Goal: Task Accomplishment & Management: Manage account settings

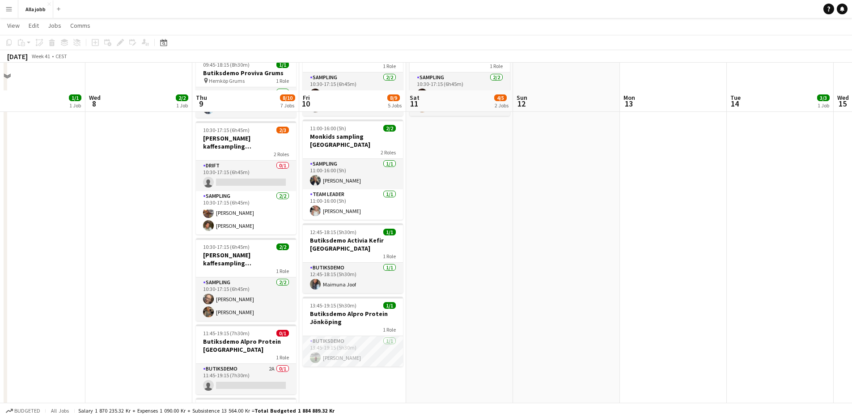
scroll to position [185, 0]
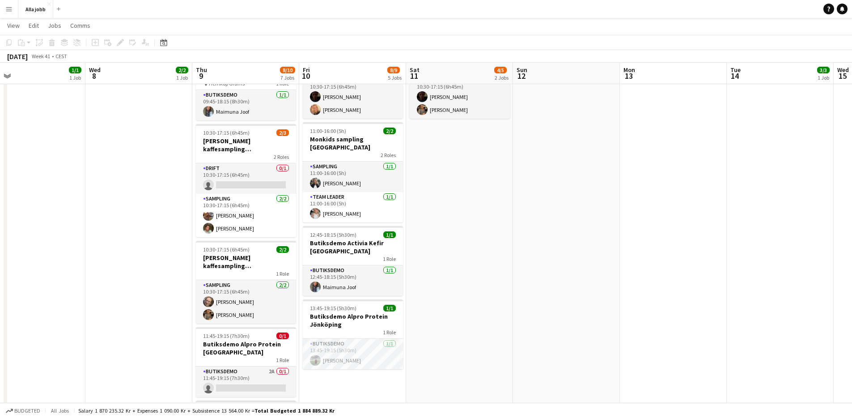
click at [166, 283] on app-date-cell "10:00-11:00 (1h) 2/2 Avstämning och lastbilskörning / Barbour 1 Role Event 2/2 …" at bounding box center [138, 211] width 107 height 592
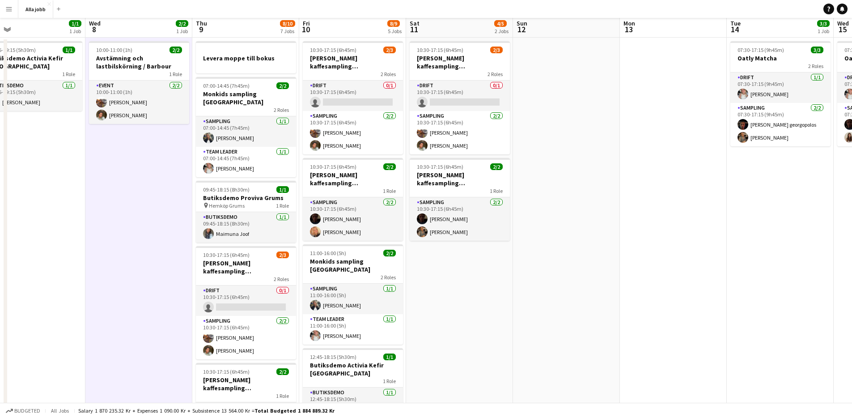
scroll to position [0, 0]
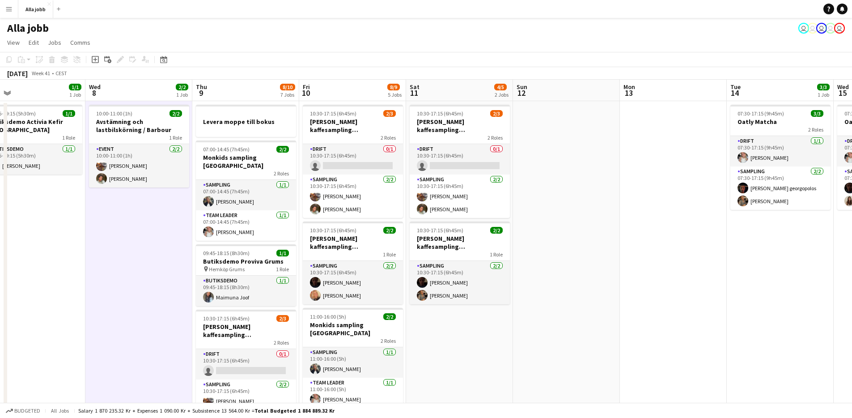
click at [171, 259] on app-date-cell "10:00-11:00 (1h) 2/2 Avstämning och lastbilskörning / Barbour 1 Role Event 2/2 …" at bounding box center [138, 397] width 107 height 592
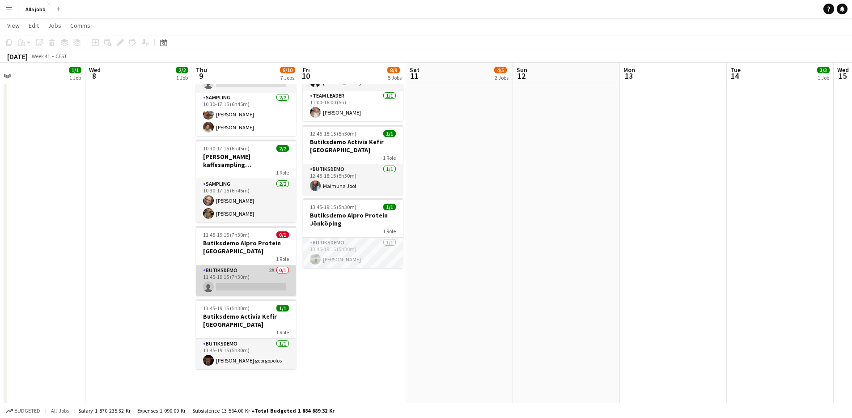
scroll to position [288, 0]
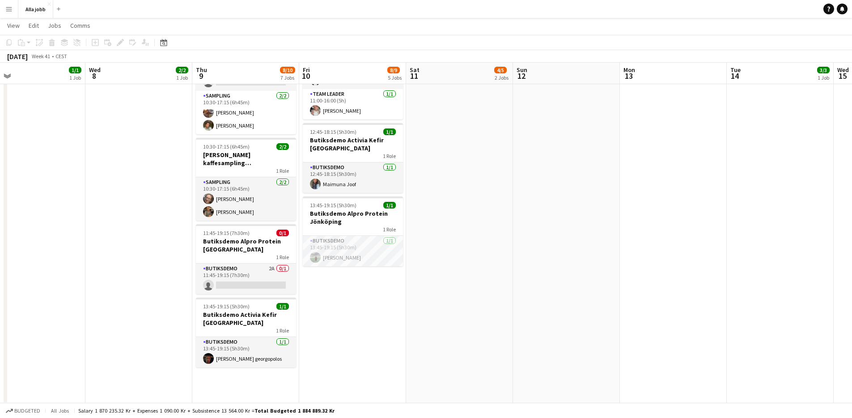
click at [242, 373] on app-date-cell "Levera moppe till bokus 07:00-14:45 (7h45m) 2/2 Monkids sampling Göteborg 2 Rol…" at bounding box center [245, 109] width 107 height 592
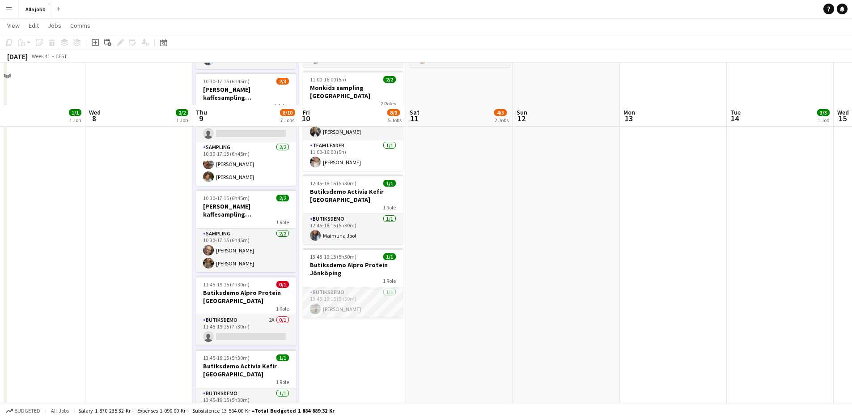
scroll to position [279, 0]
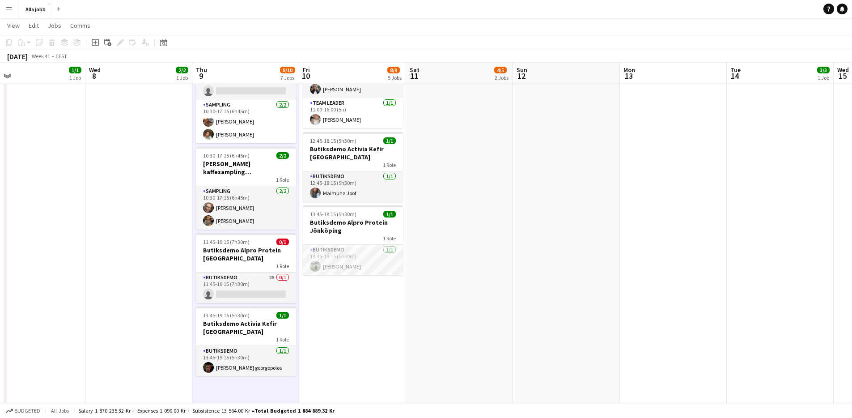
click at [343, 320] on app-date-cell "10:30-17:15 (6h45m) 2/3 Barbour kaffesampling Köpenhamn 2 Roles Drift 0/1 10:30…" at bounding box center [352, 118] width 107 height 592
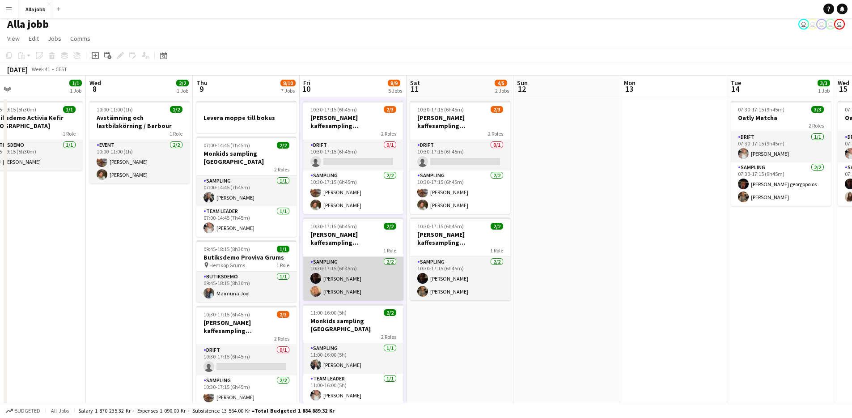
scroll to position [0, 0]
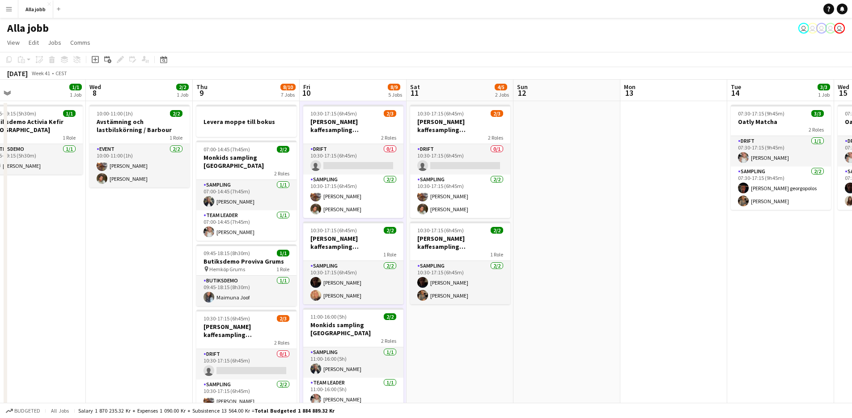
click at [172, 217] on app-date-cell "10:00-11:00 (1h) 2/2 Avstämning och lastbilskörning / Barbour 1 Role Event 2/2 …" at bounding box center [139, 397] width 107 height 592
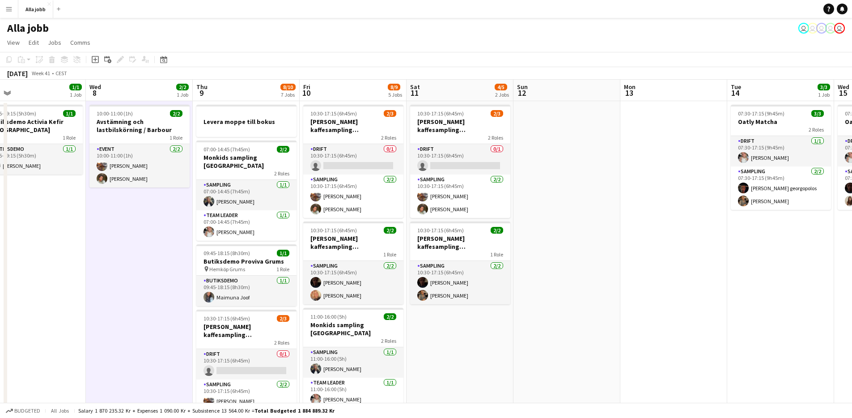
click at [172, 217] on app-date-cell "10:00-11:00 (1h) 2/2 Avstämning och lastbilskörning / Barbour 1 Role Event 2/2 …" at bounding box center [139, 397] width 107 height 592
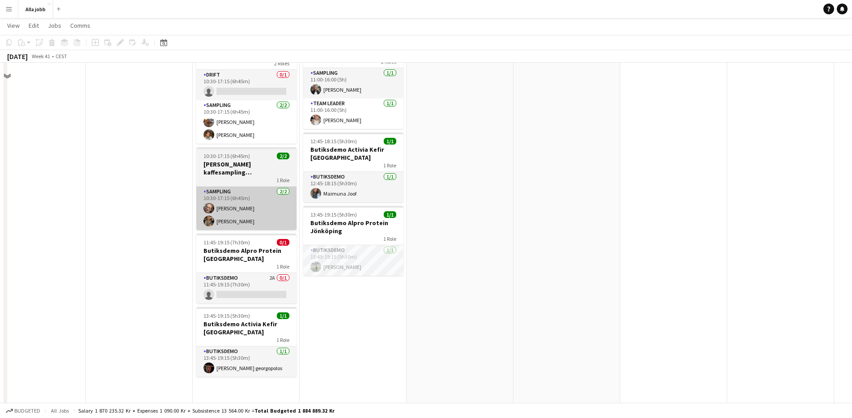
scroll to position [289, 0]
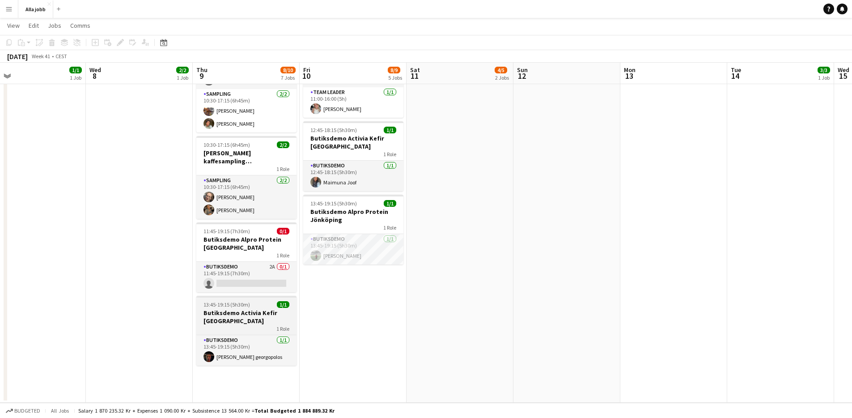
click at [261, 314] on h3 "Butiksdemo Activia Kefir [GEOGRAPHIC_DATA]" at bounding box center [246, 317] width 100 height 16
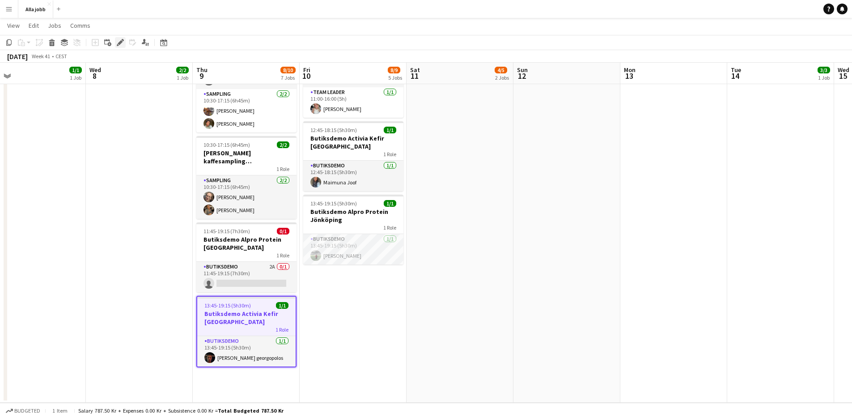
click at [123, 43] on icon "Edit" at bounding box center [120, 42] width 7 height 7
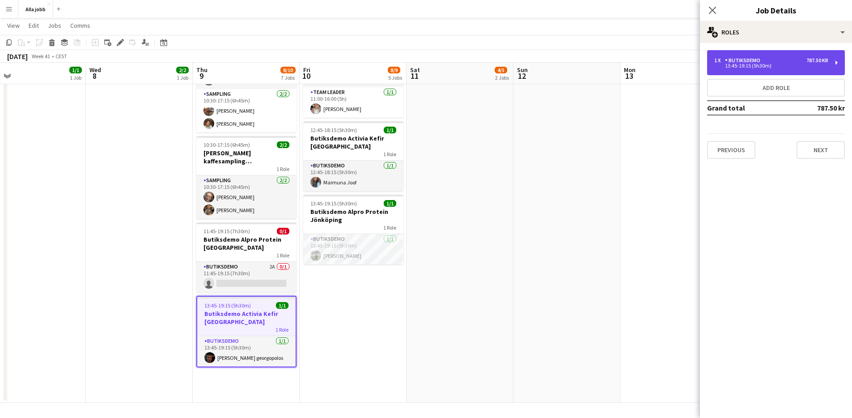
click at [743, 71] on div "1 x Butiksdemo 787.50 kr 13:45-19:15 (5h30m)" at bounding box center [776, 62] width 138 height 25
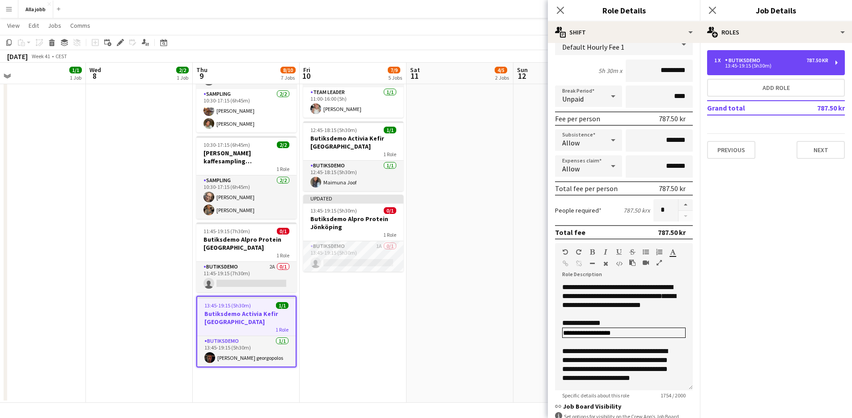
scroll to position [173, 0]
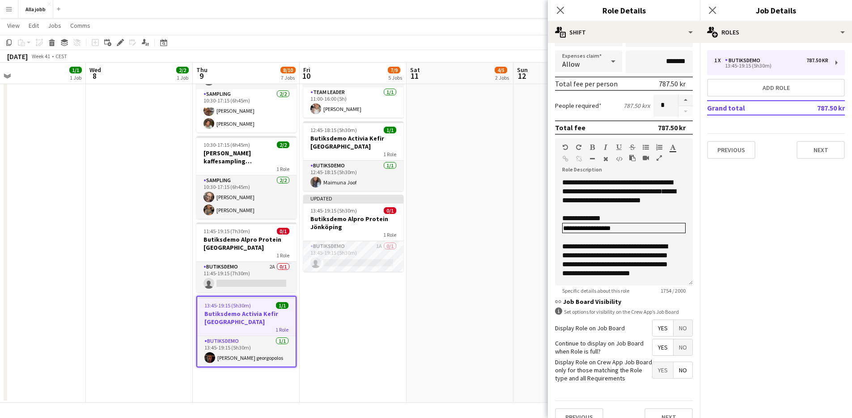
click at [458, 302] on app-date-cell "10:30-17:15 (6h45m) 2/3 Barbour kaffesampling Köpenhamn 2 Roles Drift 0/1 10:30…" at bounding box center [460, 107] width 107 height 592
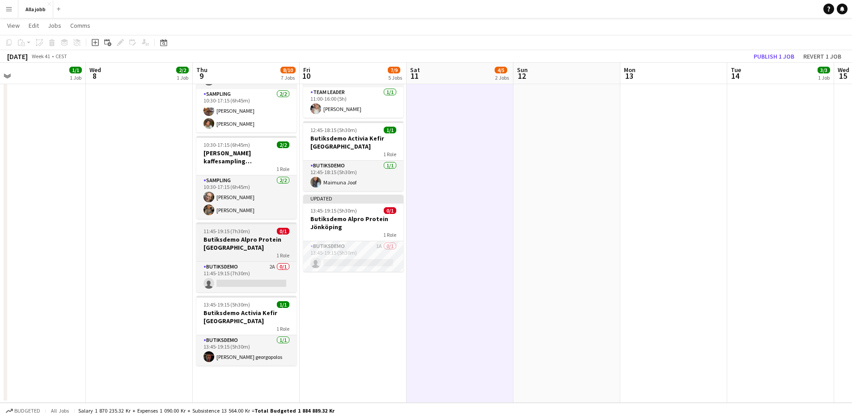
click at [241, 241] on h3 "Butiksdemo Alpro Protein [GEOGRAPHIC_DATA]" at bounding box center [246, 243] width 100 height 16
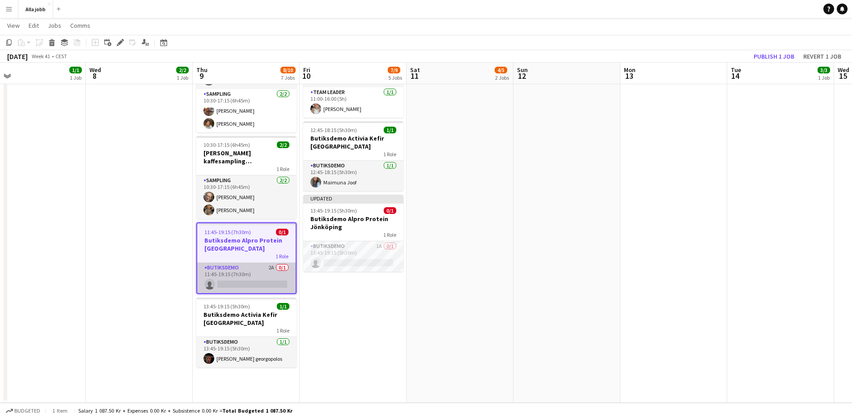
click at [244, 268] on app-card-role "Butiksdemo 2A 0/1 11:45-19:15 (7h30m) single-neutral-actions" at bounding box center [246, 278] width 98 height 30
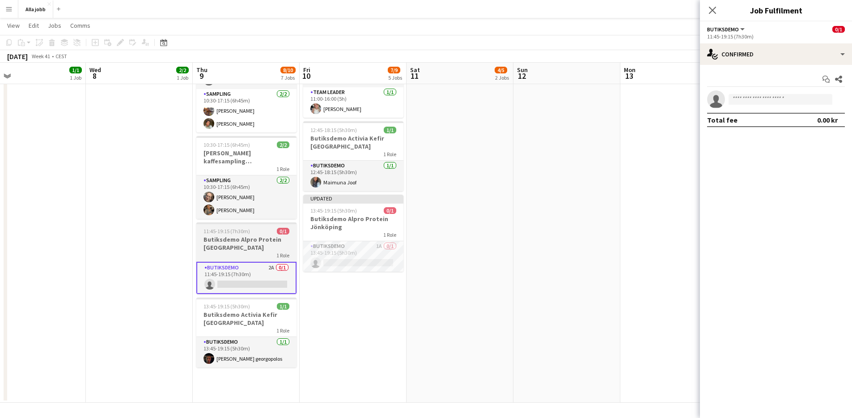
click at [234, 235] on h3 "Butiksdemo Alpro Protein [GEOGRAPHIC_DATA]" at bounding box center [246, 243] width 100 height 16
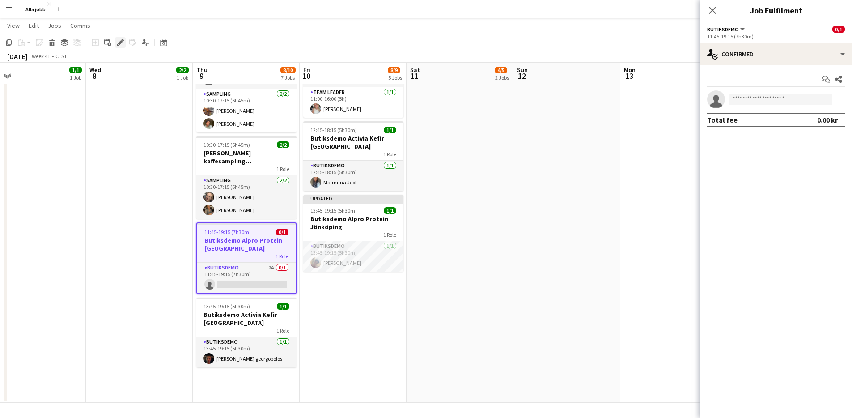
click at [120, 39] on icon "Edit" at bounding box center [120, 42] width 7 height 7
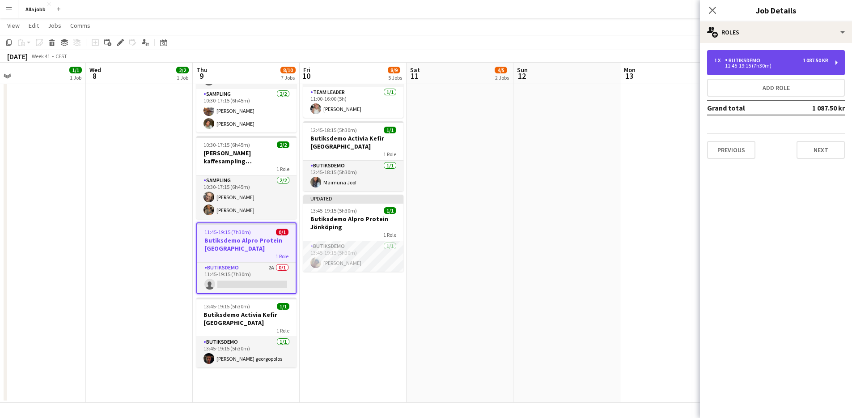
click at [777, 67] on div "11:45-19:15 (7h30m)" at bounding box center [771, 66] width 114 height 4
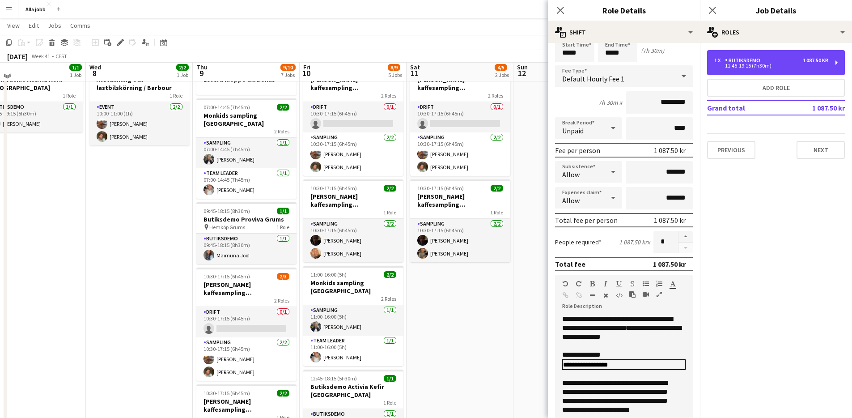
scroll to position [0, 0]
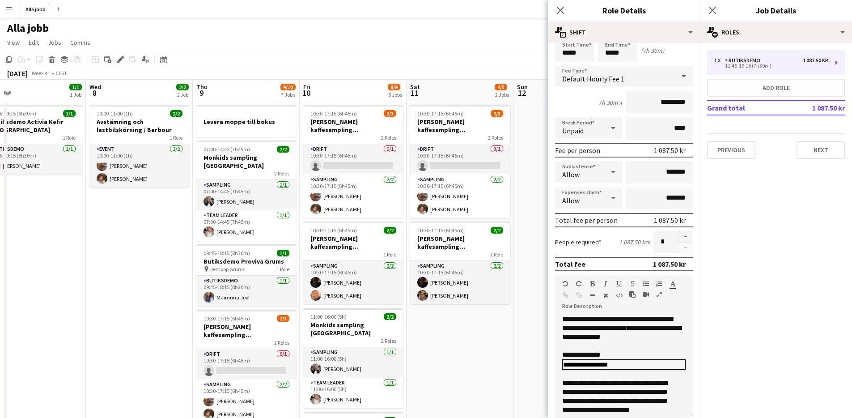
click at [167, 249] on app-date-cell "10:00-11:00 (1h) 2/2 Avstämning och lastbilskörning / Barbour 1 Role Event 2/2 …" at bounding box center [139, 400] width 107 height 599
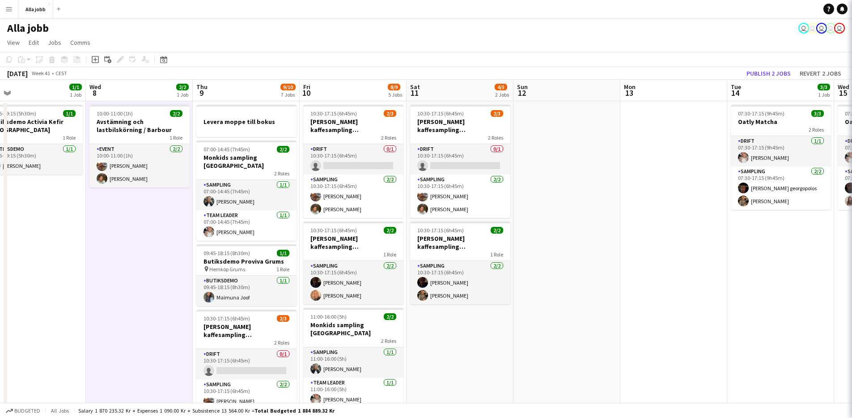
click at [167, 249] on app-date-cell "10:00-11:00 (1h) 2/2 Avstämning och lastbilskörning / Barbour 1 Role Event 2/2 …" at bounding box center [139, 400] width 107 height 599
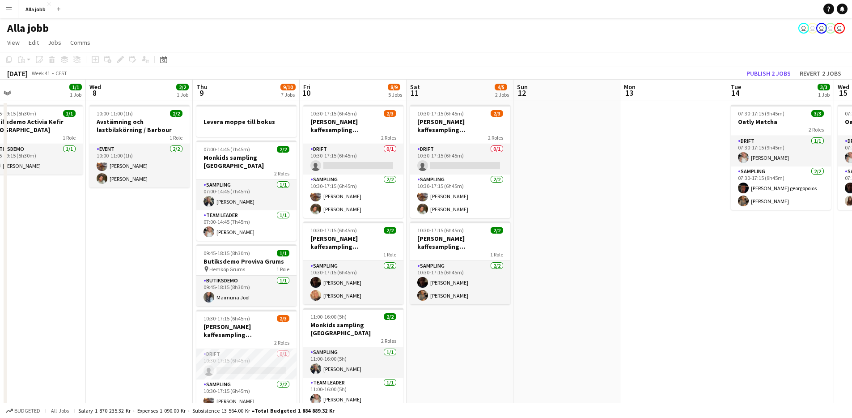
click at [228, 54] on app-toolbar "Copy Paste Paste Command V Paste with crew Command Shift V Paste linked Job Del…" at bounding box center [426, 59] width 852 height 15
click at [492, 325] on app-date-cell "10:30-17:15 (6h45m) 2/3 Barbour kaffesampling Köpenhamn 2 Roles Drift 0/1 10:30…" at bounding box center [460, 404] width 107 height 606
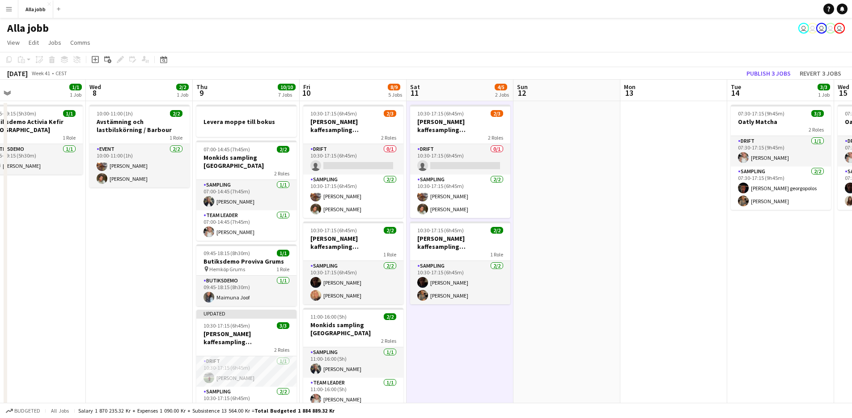
click at [492, 325] on app-date-cell "10:30-17:15 (6h45m) 2/3 Barbour kaffesampling Köpenhamn 2 Roles Drift 0/1 10:30…" at bounding box center [460, 404] width 107 height 606
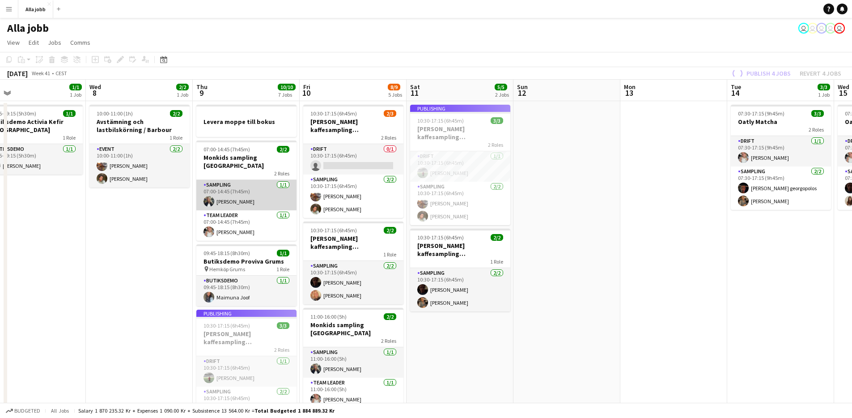
click at [232, 194] on app-card-role "Sampling 1/1 07:00-14:45 (7h45m) Smilla Nordenfridh" at bounding box center [246, 195] width 100 height 30
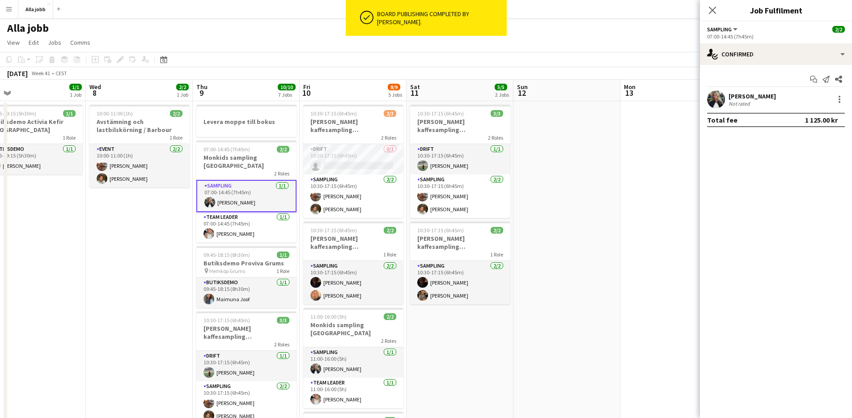
click at [719, 94] on app-user-avatar at bounding box center [716, 99] width 18 height 18
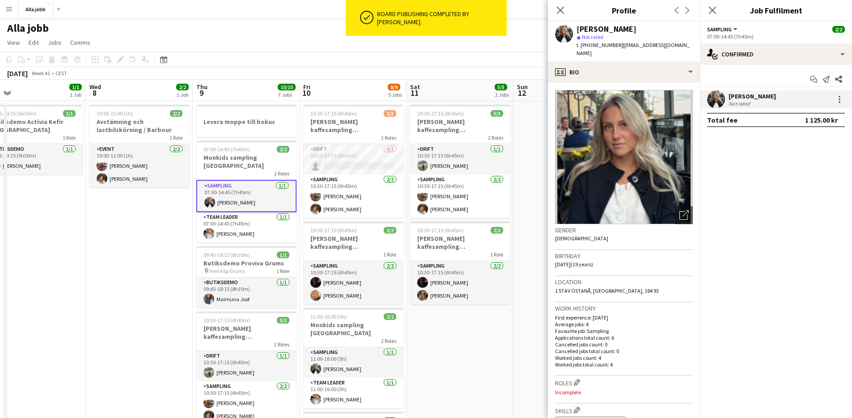
click at [450, 344] on app-date-cell "10:30-17:15 (6h45m) 3/3 Barbour kaffesampling Köpenhamn 2 Roles Drift 1/1 10:30…" at bounding box center [460, 400] width 107 height 599
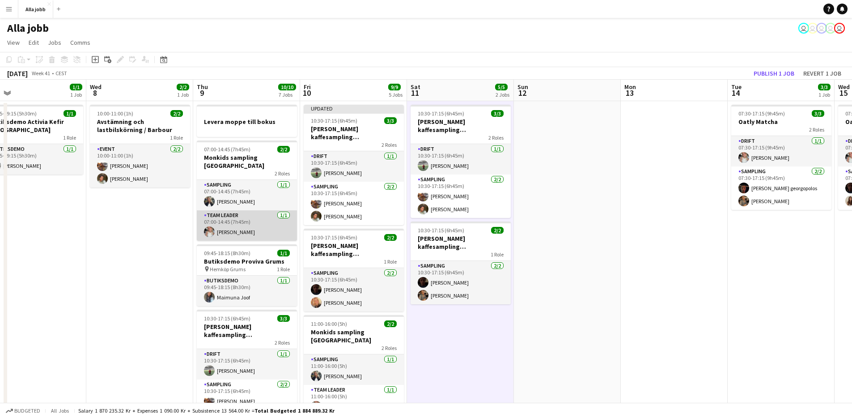
click at [228, 223] on app-card-role "Team Leader 1/1 07:00-14:45 (7h45m) Ida Malmborg" at bounding box center [247, 225] width 100 height 30
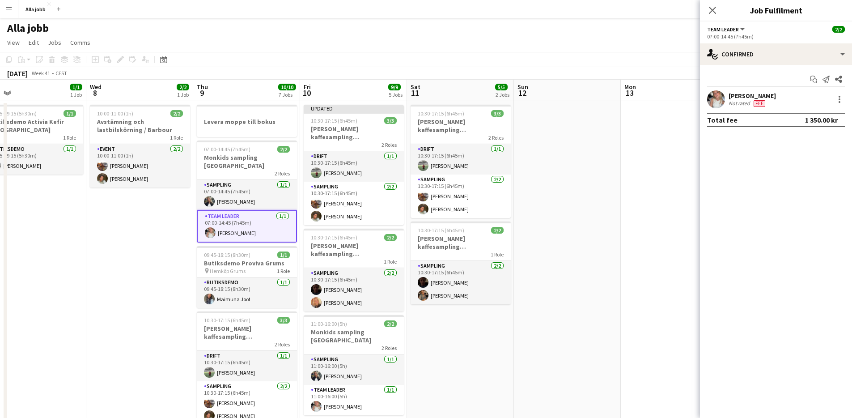
click at [155, 220] on app-date-cell "10:00-11:00 (1h) 2/2 Avstämning och lastbilskörning / Barbour 1 Role Event 2/2 …" at bounding box center [139, 397] width 107 height 592
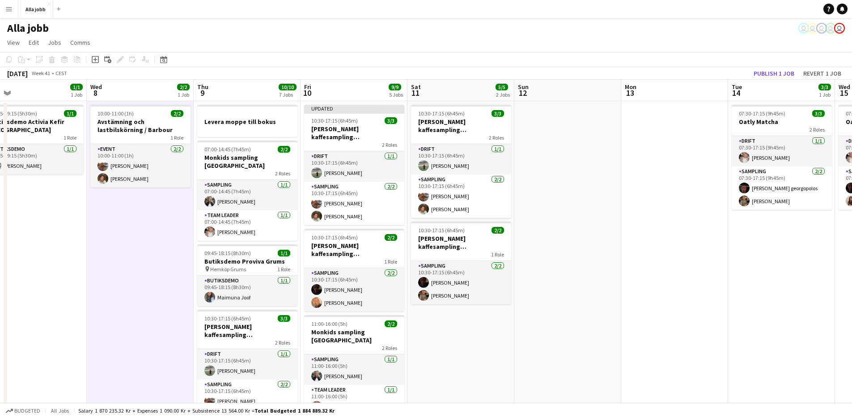
click at [179, 232] on app-date-cell "10:00-11:00 (1h) 2/2 Avstämning och lastbilskörning / Barbour 1 Role Event 2/2 …" at bounding box center [140, 397] width 107 height 592
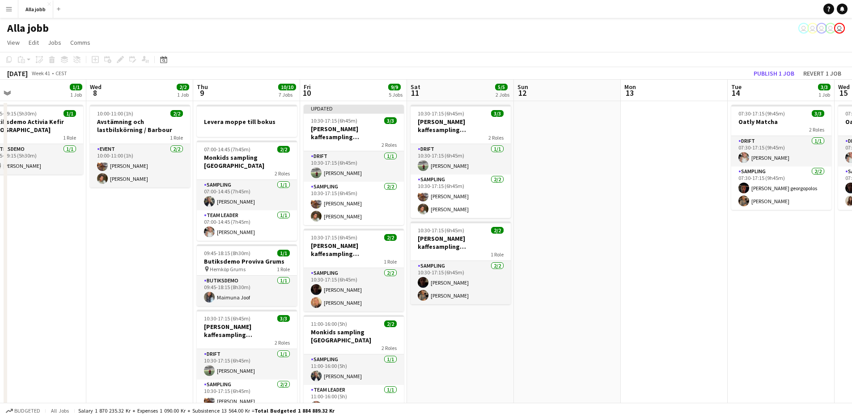
click at [179, 232] on app-date-cell "10:00-11:00 (1h) 2/2 Avstämning och lastbilskörning / Barbour 1 Role Event 2/2 …" at bounding box center [139, 397] width 107 height 592
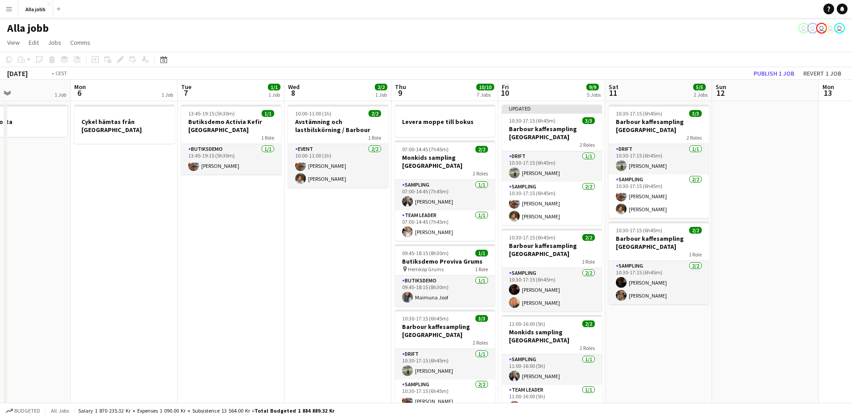
scroll to position [0, 396]
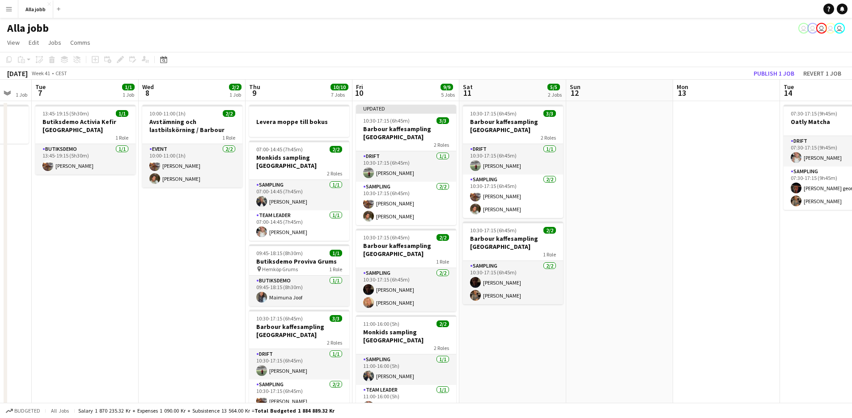
drag, startPoint x: 495, startPoint y: 271, endPoint x: -64, endPoint y: 261, distance: 559.7
click at [0, 261] on html "Menu Boards Boards Boards All jobs Status Workforce Workforce My Workforce Recr…" at bounding box center [426, 354] width 852 height 708
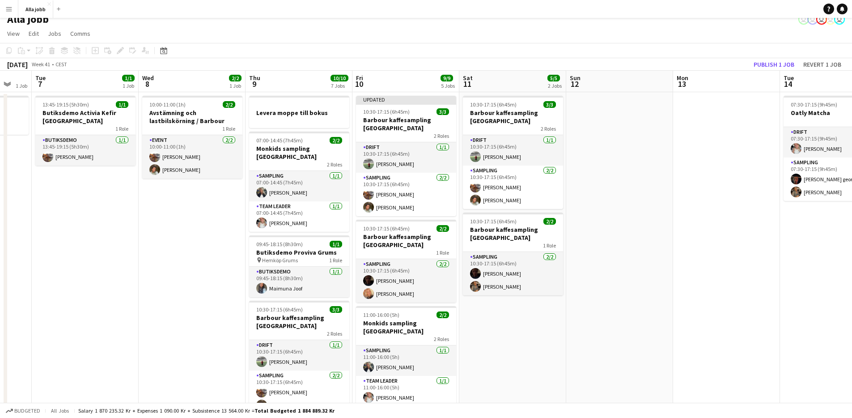
scroll to position [13, 0]
